Goal: Transaction & Acquisition: Purchase product/service

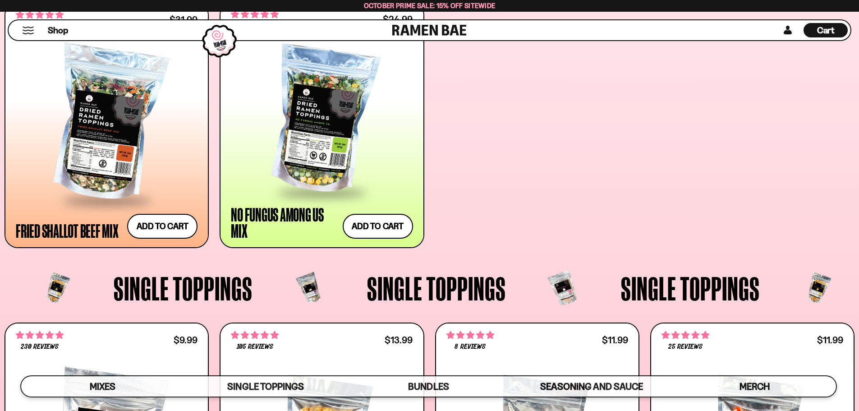
scroll to position [1006, 0]
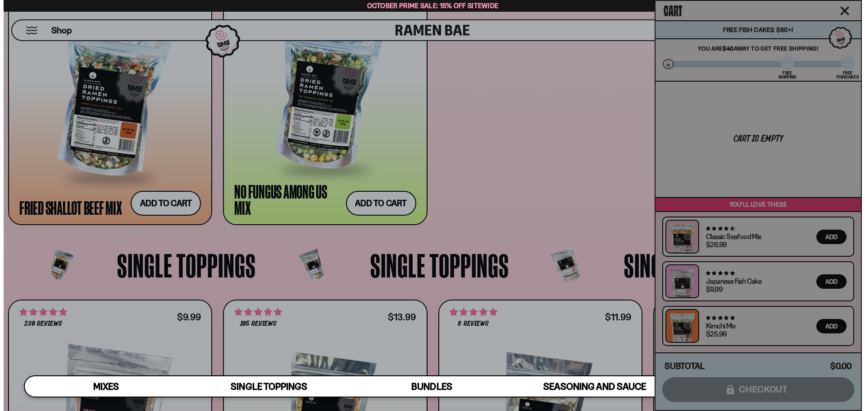
scroll to position [1012, 0]
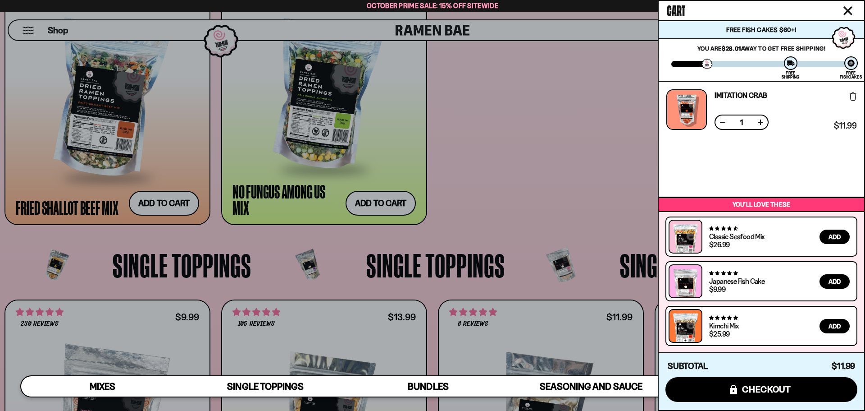
click at [597, 16] on div at bounding box center [432, 205] width 865 height 411
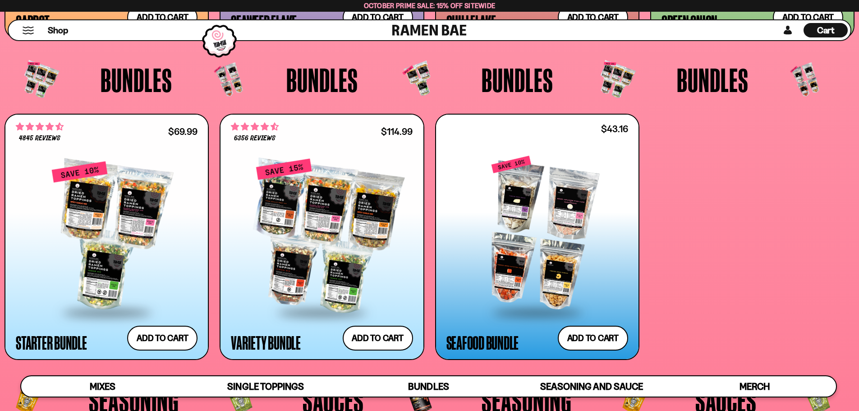
scroll to position [2584, 0]
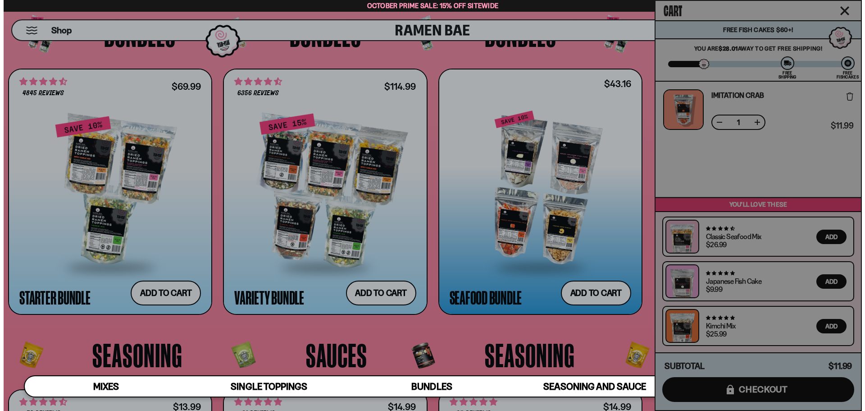
scroll to position [2599, 0]
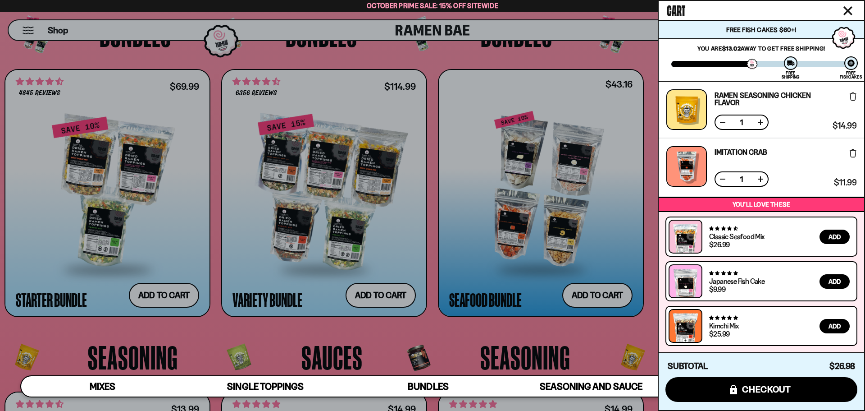
click at [602, 60] on div at bounding box center [432, 205] width 865 height 411
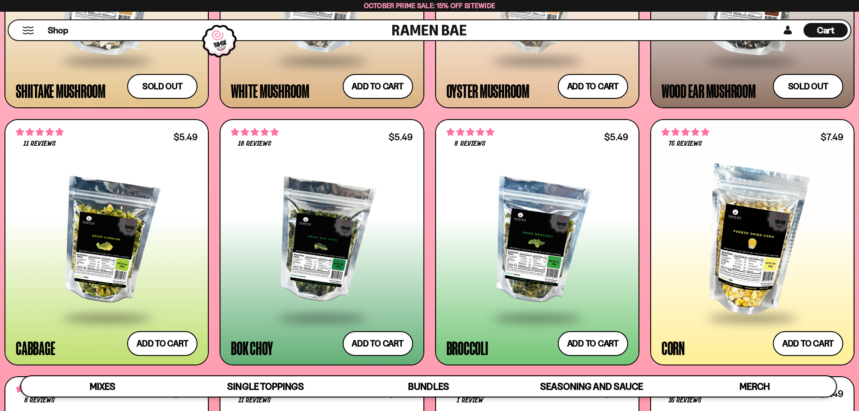
scroll to position [1953, 0]
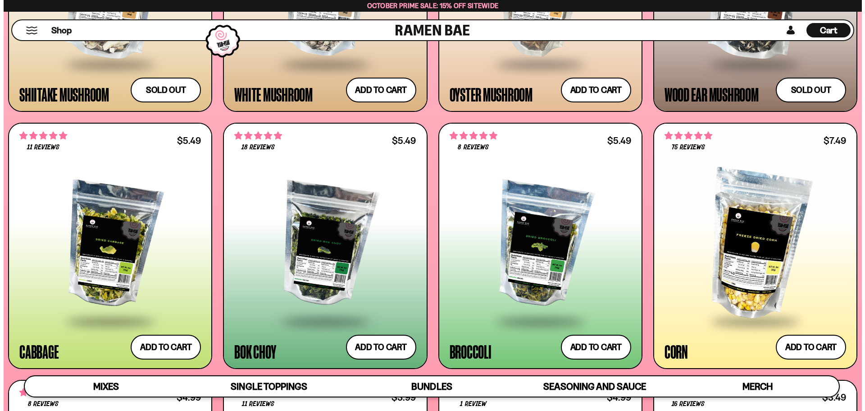
scroll to position [1964, 0]
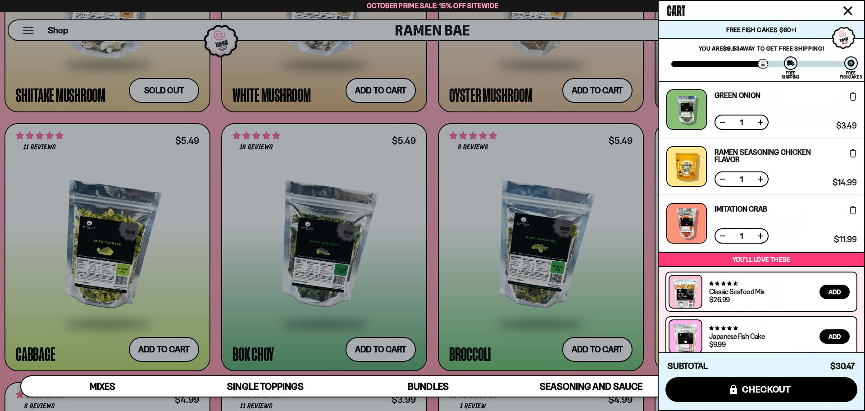
click at [393, 314] on div at bounding box center [432, 205] width 865 height 411
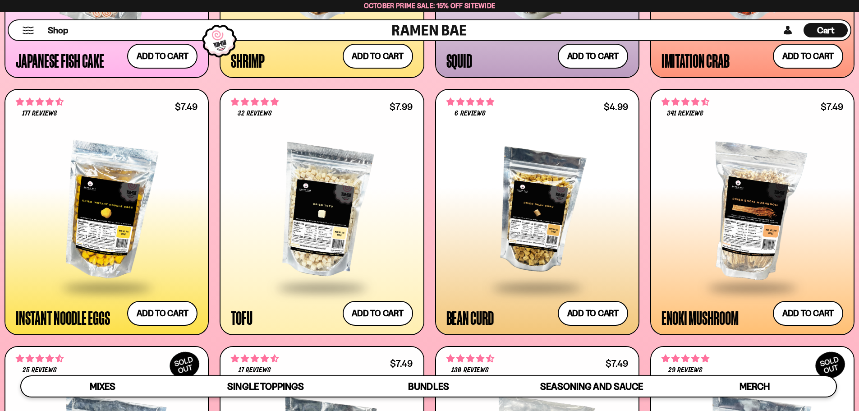
scroll to position [1457, 0]
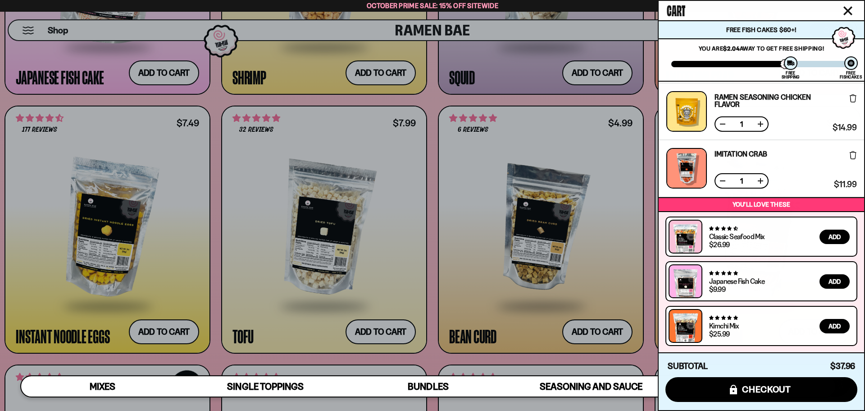
scroll to position [0, 0]
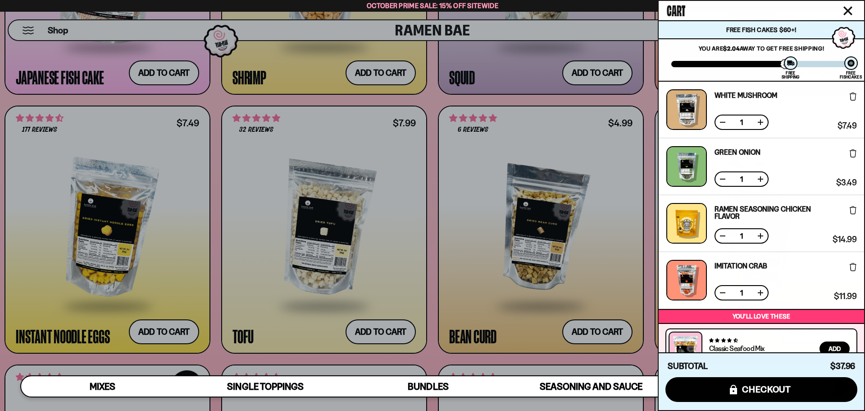
click at [851, 11] on icon "Close cart" at bounding box center [848, 10] width 9 height 9
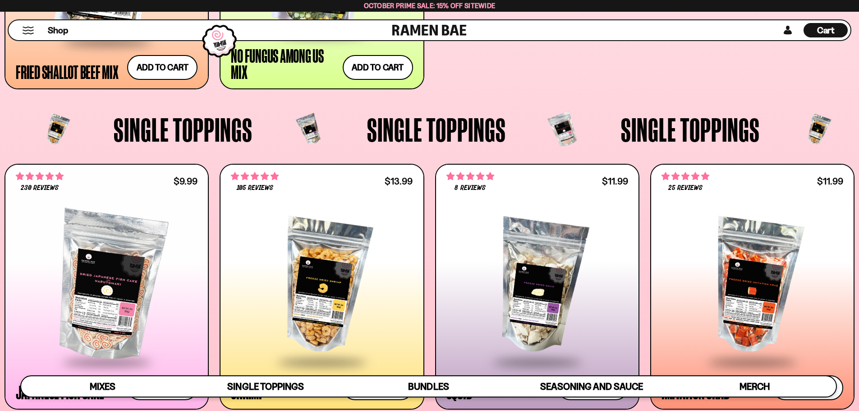
scroll to position [1141, 0]
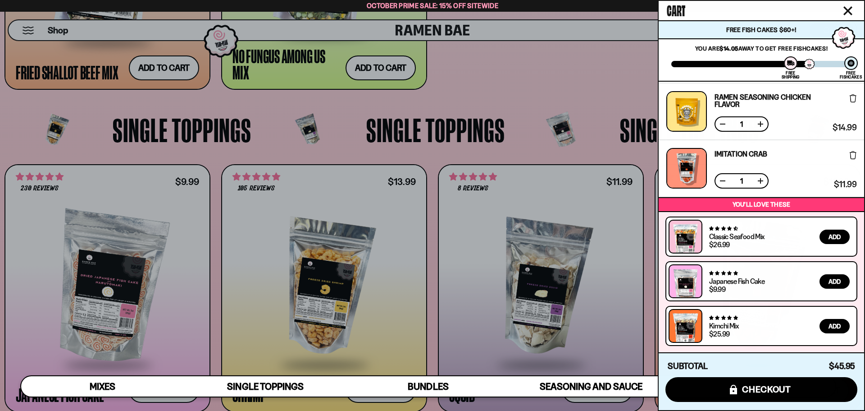
scroll to position [0, 0]
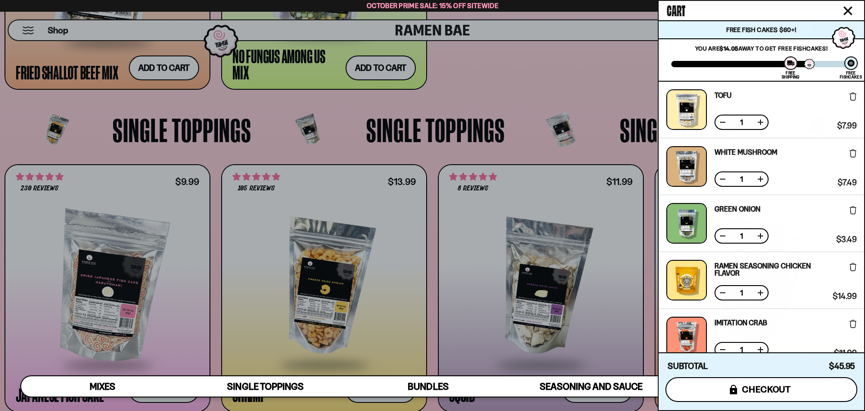
click at [770, 387] on span "checkout" at bounding box center [766, 389] width 49 height 10
